Goal: Task Accomplishment & Management: Complete application form

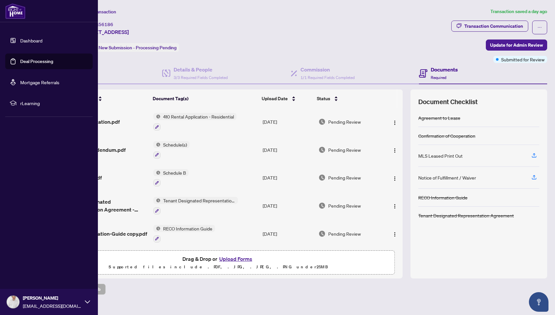
click at [32, 42] on link "Dashboard" at bounding box center [31, 41] width 22 height 6
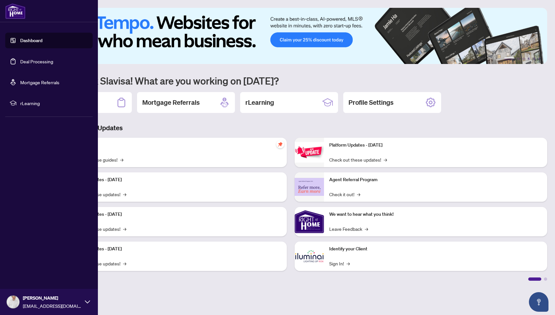
click at [29, 62] on link "Deal Processing" at bounding box center [36, 61] width 33 height 6
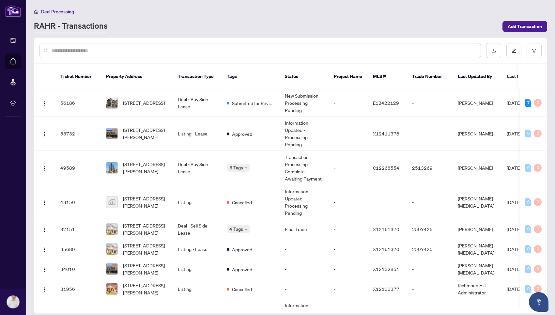
click at [52, 25] on link "RAHR - Transactions" at bounding box center [71, 27] width 74 height 12
click at [78, 25] on link "RAHR - Transactions" at bounding box center [71, 27] width 74 height 12
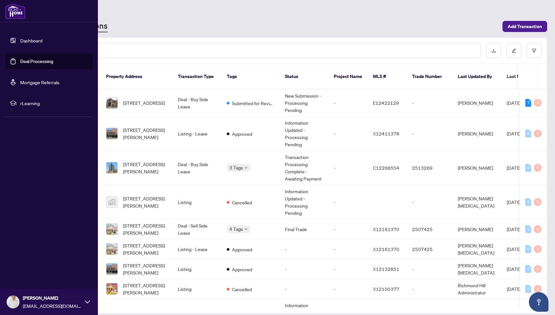
click at [27, 38] on link "Dashboard" at bounding box center [31, 41] width 22 height 6
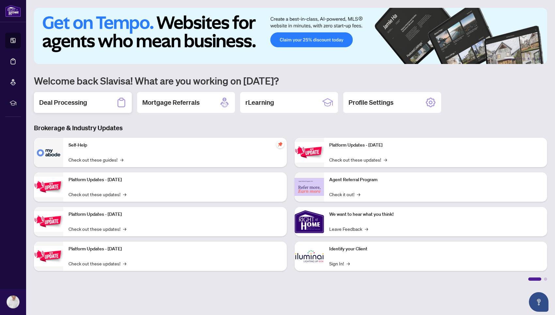
click at [68, 104] on h2 "Deal Processing" at bounding box center [63, 102] width 48 height 9
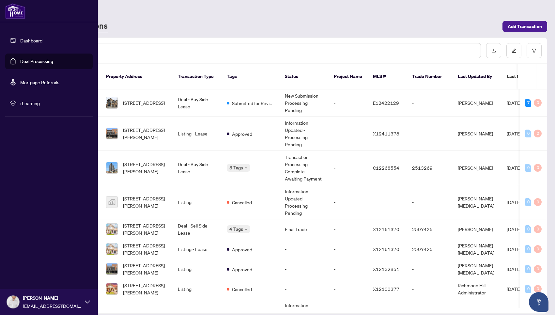
click at [30, 42] on link "Dashboard" at bounding box center [31, 41] width 22 height 6
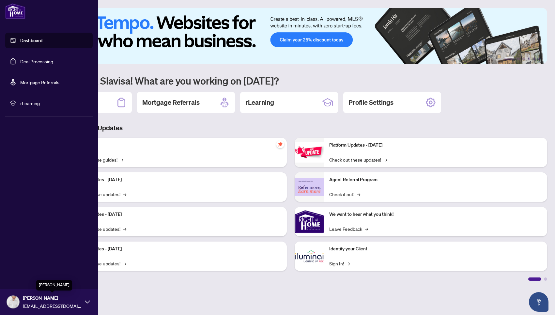
click at [46, 298] on span "[PERSON_NAME]" at bounding box center [52, 297] width 59 height 7
click at [35, 163] on div "Dashboard Deal Processing Mortgage Referrals rLearning Slavisa Garaca slavisag@…" at bounding box center [49, 157] width 98 height 315
click at [19, 15] on img at bounding box center [15, 11] width 20 height 16
click at [34, 42] on link "Dashboard" at bounding box center [31, 41] width 22 height 6
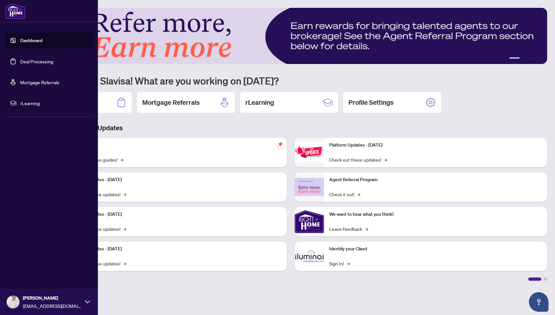
click at [38, 61] on link "Deal Processing" at bounding box center [36, 61] width 33 height 6
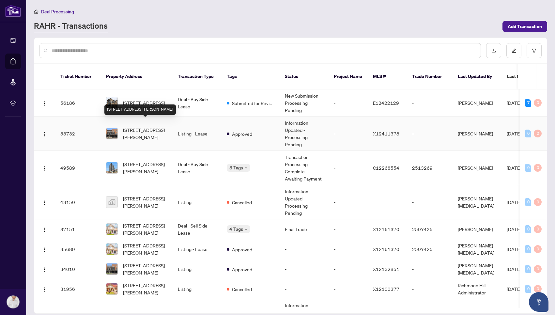
click at [147, 126] on span "[STREET_ADDRESS][PERSON_NAME]" at bounding box center [145, 133] width 44 height 14
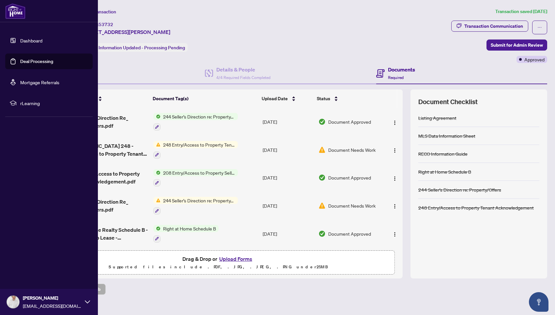
click at [27, 40] on link "Dashboard" at bounding box center [31, 41] width 22 height 6
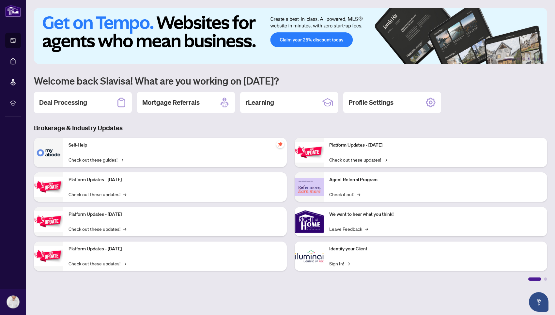
click at [446, 126] on h3 "Brokerage & Industry Updates" at bounding box center [290, 127] width 513 height 9
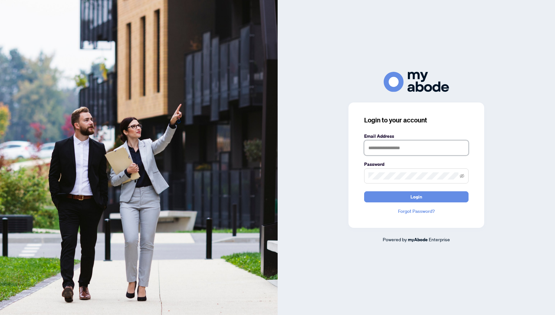
click at [387, 147] on input "text" at bounding box center [416, 147] width 104 height 15
type input "**********"
click at [400, 194] on button "Login" at bounding box center [416, 196] width 104 height 11
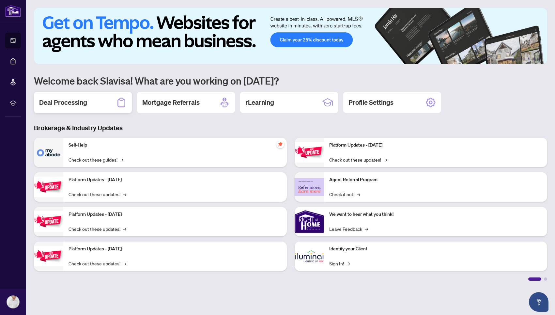
click at [75, 102] on h2 "Deal Processing" at bounding box center [63, 102] width 48 height 9
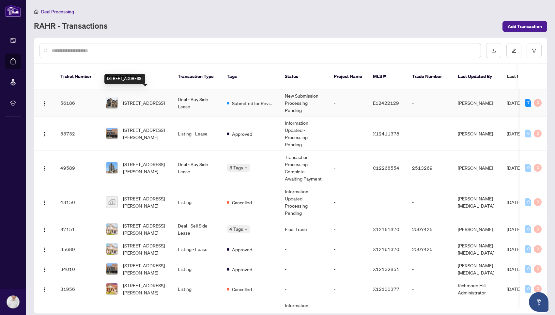
click at [158, 99] on span "[STREET_ADDRESS]" at bounding box center [144, 102] width 42 height 7
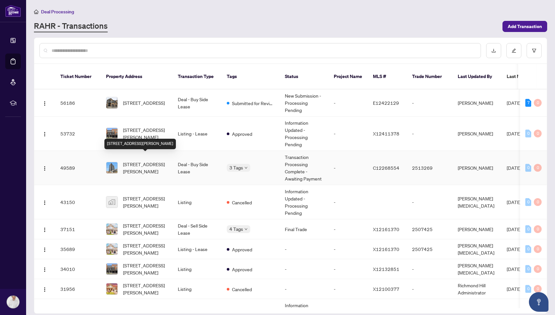
click at [139, 161] on span "[STREET_ADDRESS][PERSON_NAME]" at bounding box center [145, 168] width 44 height 14
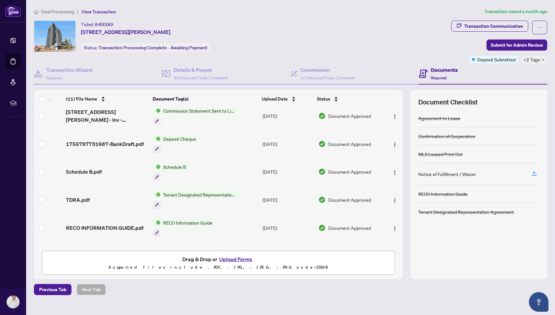
scroll to position [62, 0]
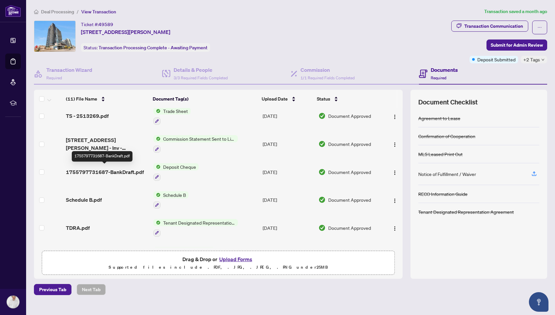
click at [118, 169] on span "1755797731687-BankDraft.pdf" at bounding box center [105, 172] width 78 height 8
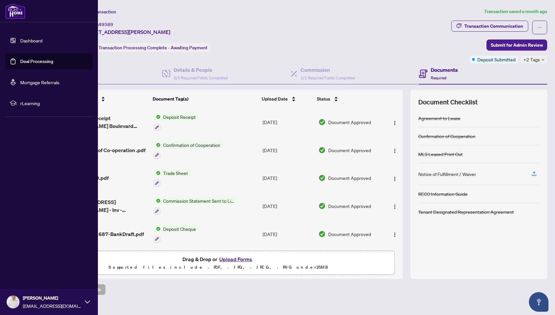
click at [39, 63] on link "Deal Processing" at bounding box center [36, 61] width 33 height 6
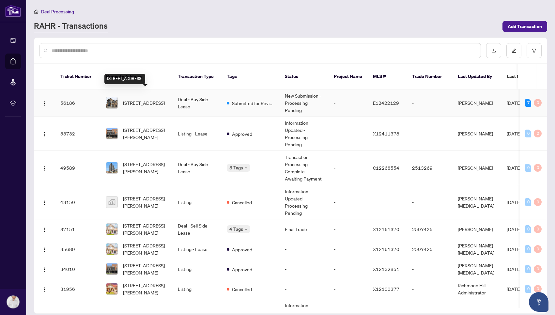
click at [145, 99] on span "[STREET_ADDRESS]" at bounding box center [144, 102] width 42 height 7
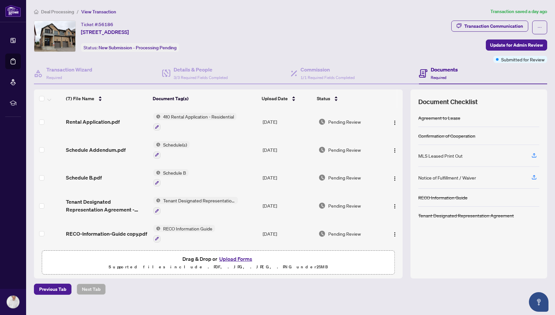
click at [242, 259] on button "Upload Forms" at bounding box center [235, 258] width 37 height 8
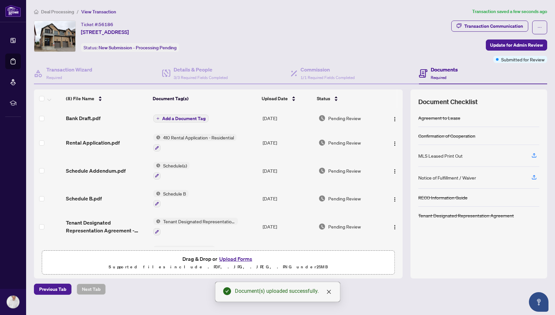
click at [177, 119] on span "Add a Document Tag" at bounding box center [183, 118] width 43 height 5
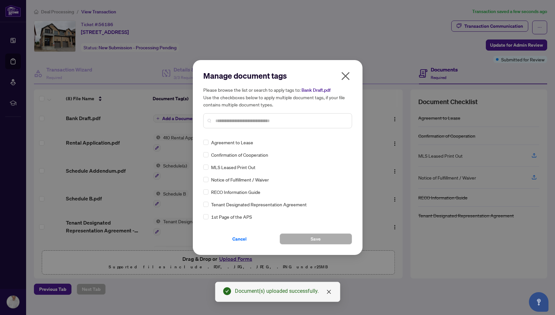
click at [225, 120] on input "text" at bounding box center [280, 120] width 131 height 7
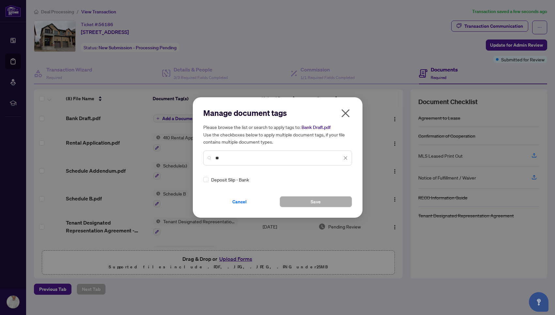
type input "*"
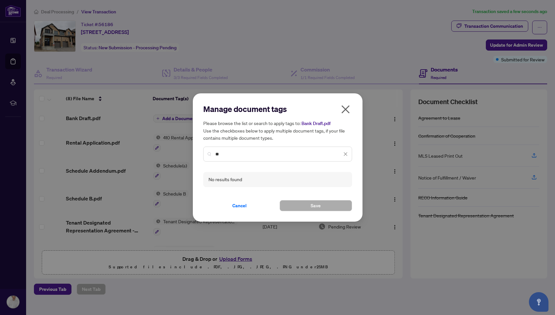
type input "*"
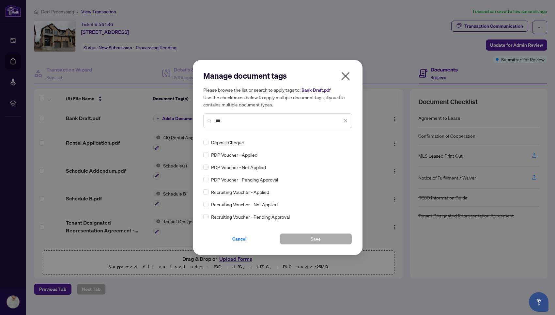
type input "***"
click at [316, 240] on span "Save" at bounding box center [316, 239] width 10 height 10
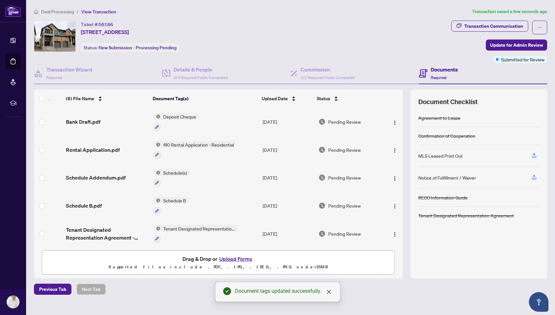
click at [236, 259] on button "Upload Forms" at bounding box center [235, 258] width 37 height 8
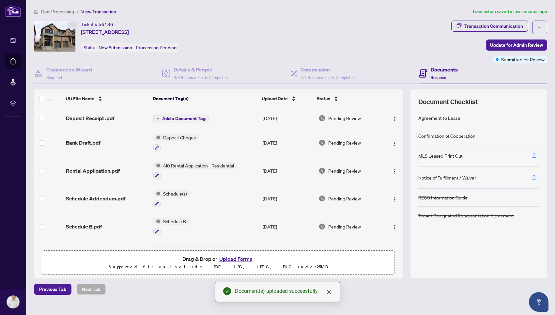
click at [192, 117] on span "Add a Document Tag" at bounding box center [183, 118] width 43 height 5
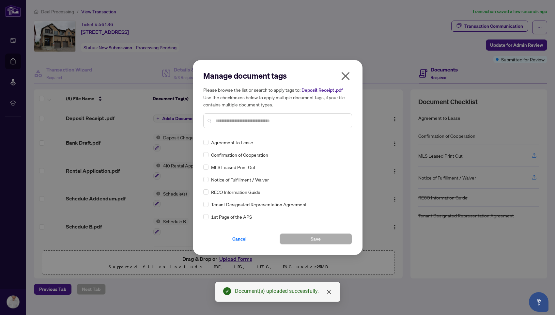
click at [222, 119] on input "text" at bounding box center [280, 120] width 131 height 7
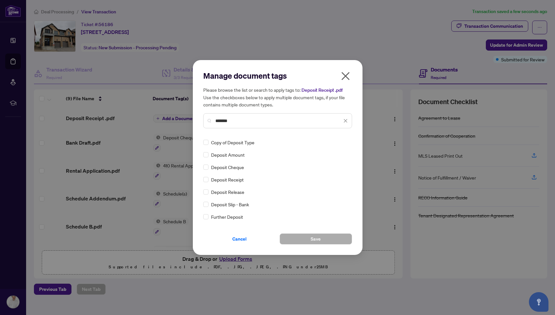
type input "*******"
click at [317, 240] on span "Save" at bounding box center [316, 239] width 10 height 10
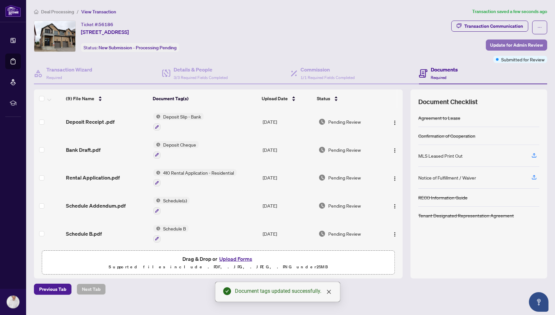
click at [523, 44] on span "Update for Admin Review" at bounding box center [516, 45] width 53 height 10
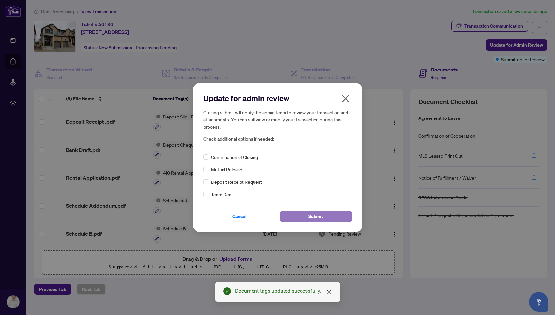
click at [322, 216] on span "Submit" at bounding box center [315, 216] width 15 height 10
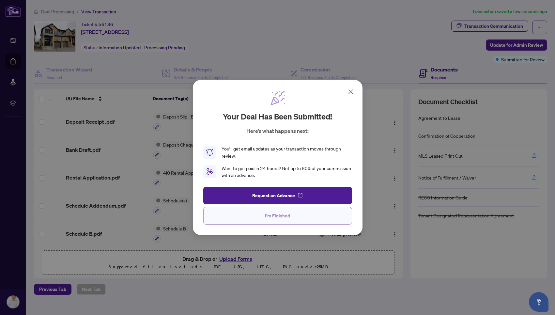
click at [282, 216] on span "I'm Finished" at bounding box center [277, 215] width 25 height 10
